Goal: Task Accomplishment & Management: Manage account settings

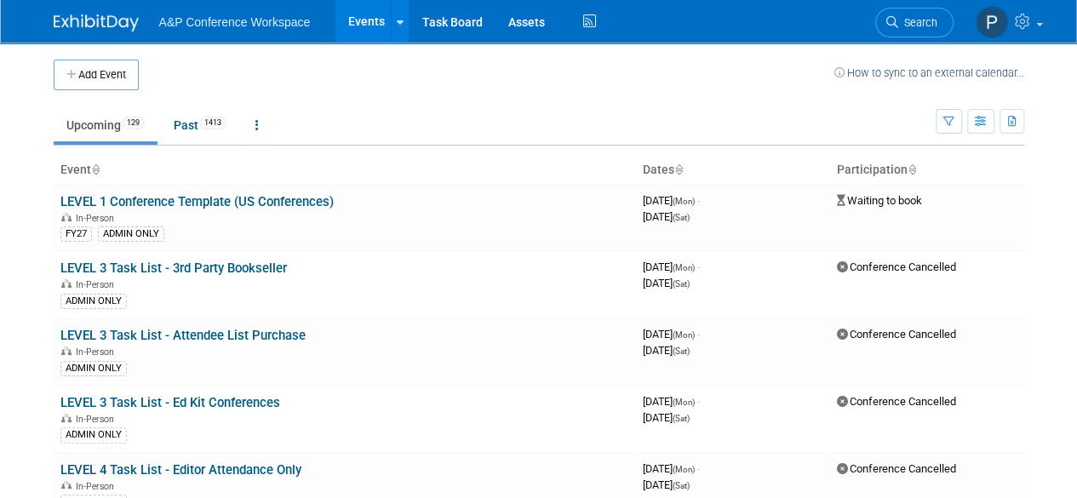
scroll to position [5733, 0]
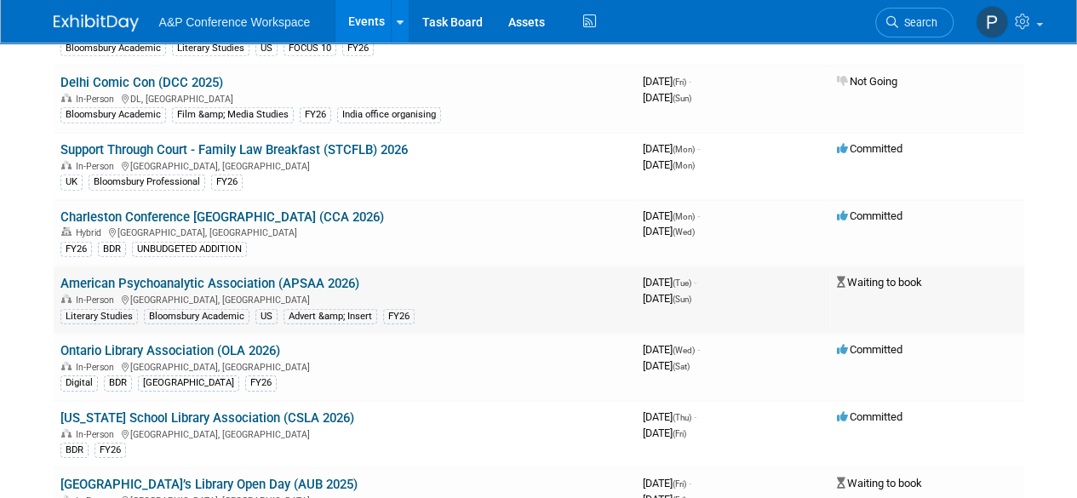
click at [334, 276] on link "American Psychoanalytic Association (APSAA 2026)" at bounding box center [209, 283] width 299 height 15
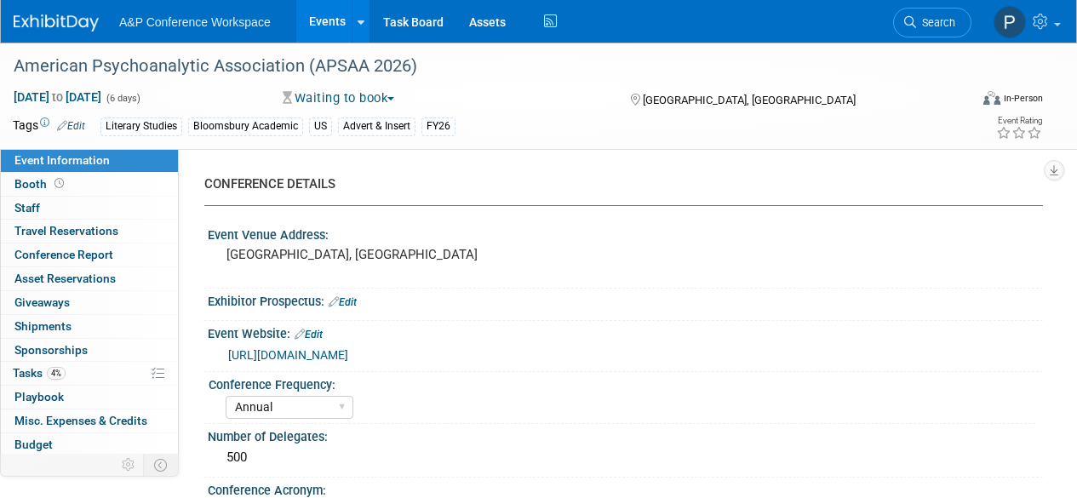
select select "Annual"
select select "Level 2"
select select "In-Person Booth"
select select "Literary Studies"
select select "Bloomsbury Academic"
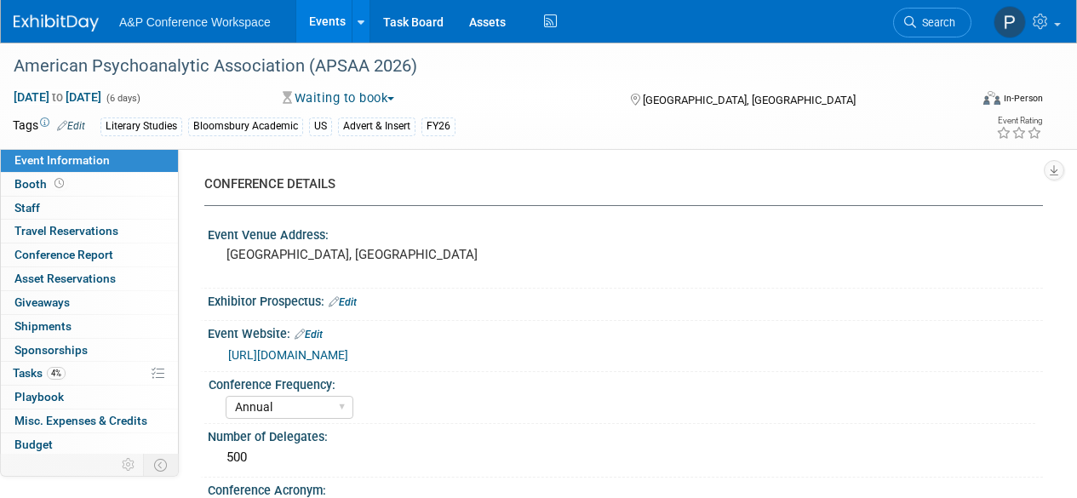
select select "[PERSON_NAME]"
select select "Networking/Commissioning"
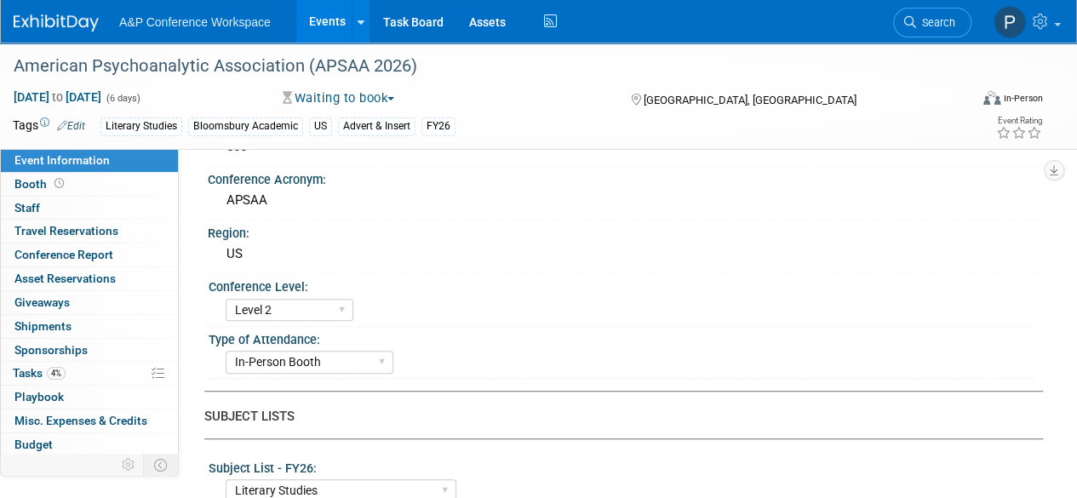
scroll to position [301, 0]
